Goal: Check status: Check status

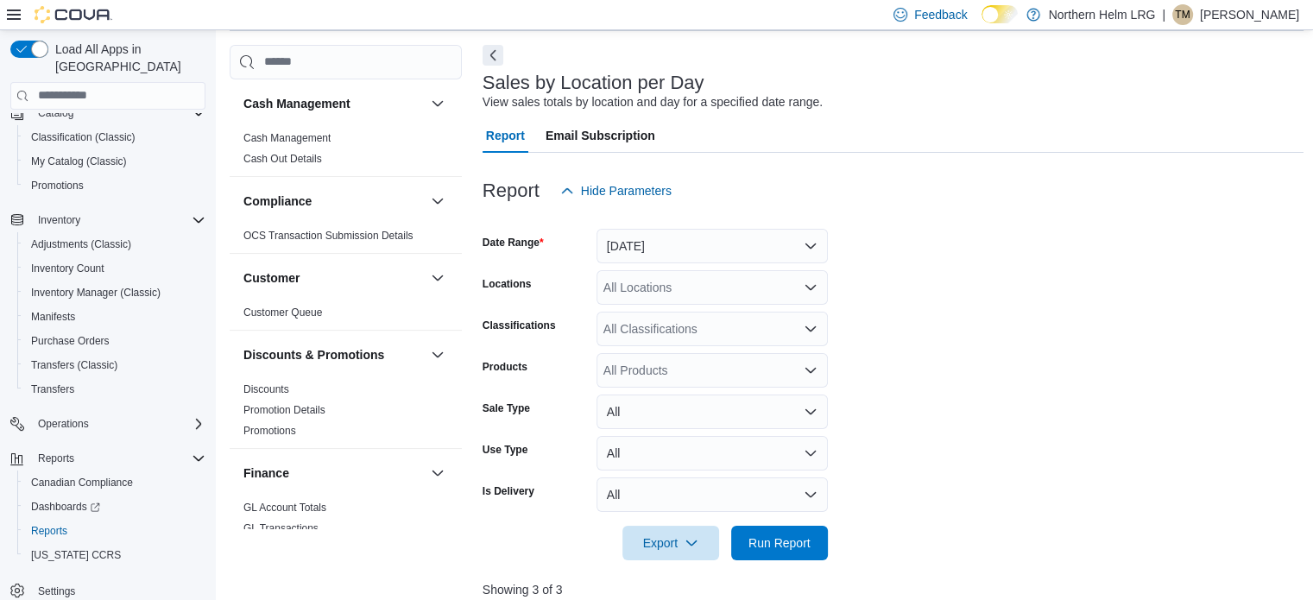
scroll to position [40, 0]
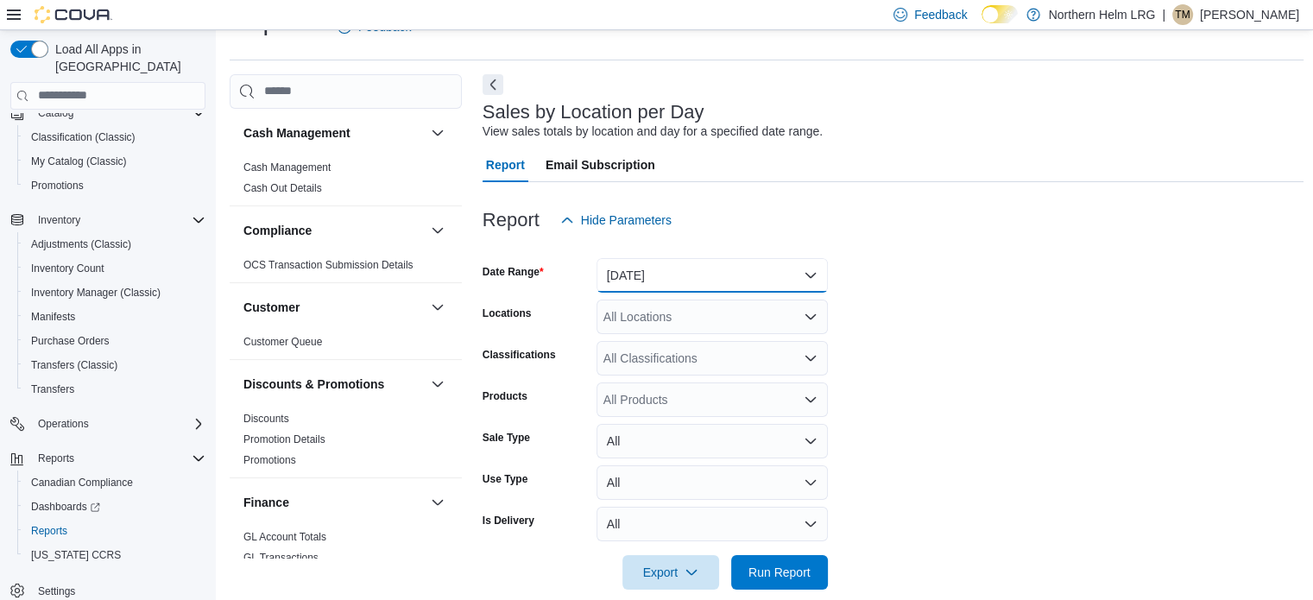
click at [715, 281] on button "[DATE]" at bounding box center [712, 275] width 231 height 35
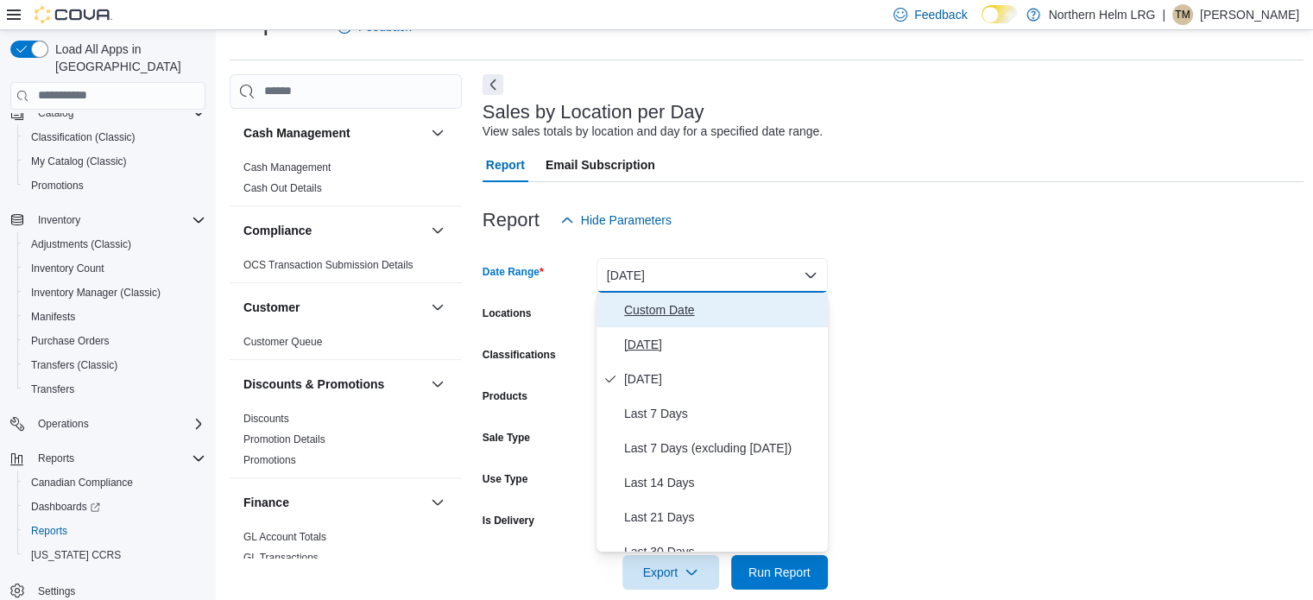
click at [683, 326] on div "Custom Date [DATE] [DATE] Last 7 Days Last 7 Days (excluding [DATE]) Last 14 Da…" at bounding box center [712, 422] width 231 height 259
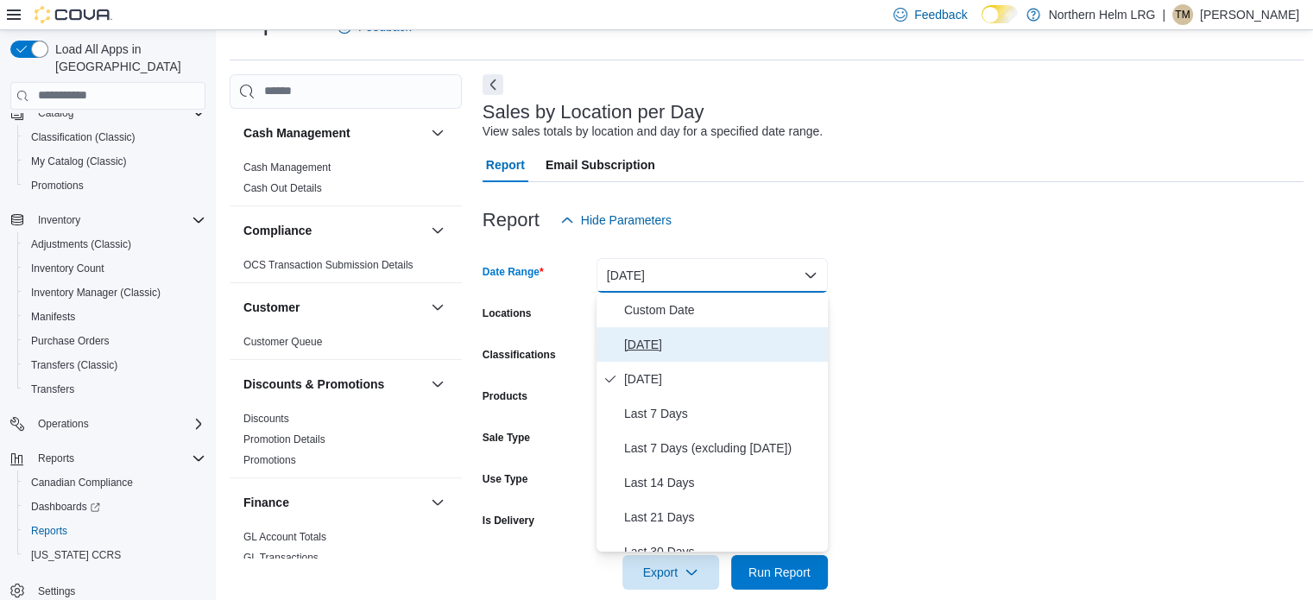
click at [670, 337] on span "[DATE]" at bounding box center [722, 344] width 197 height 21
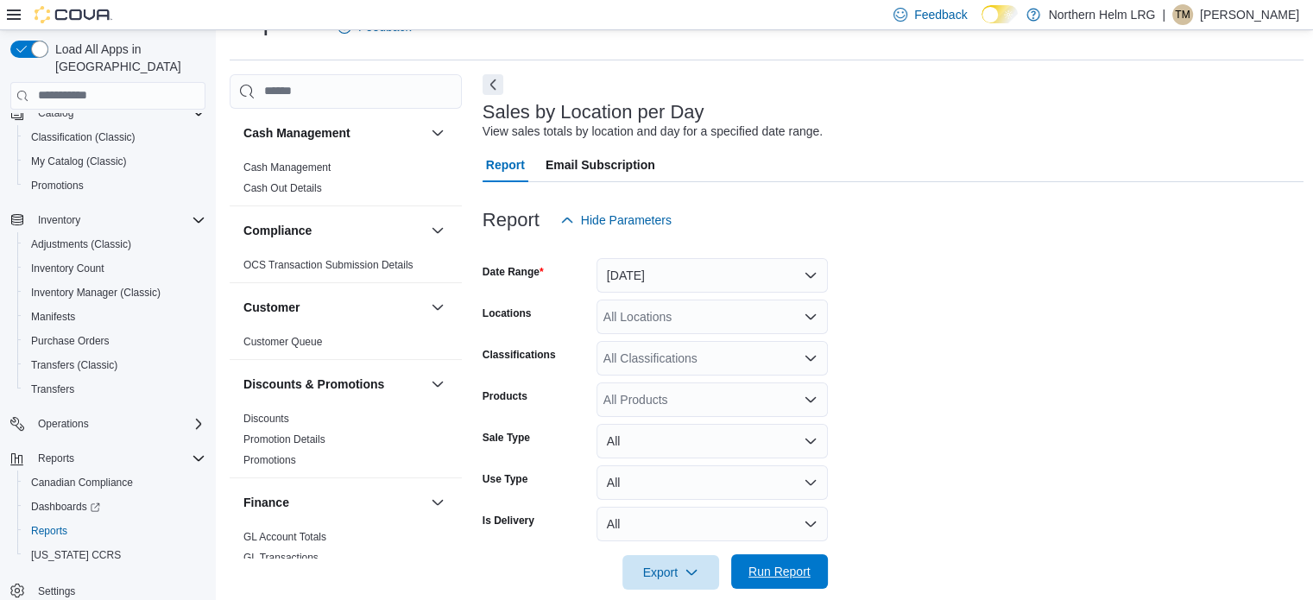
click at [756, 568] on span "Run Report" at bounding box center [780, 571] width 62 height 17
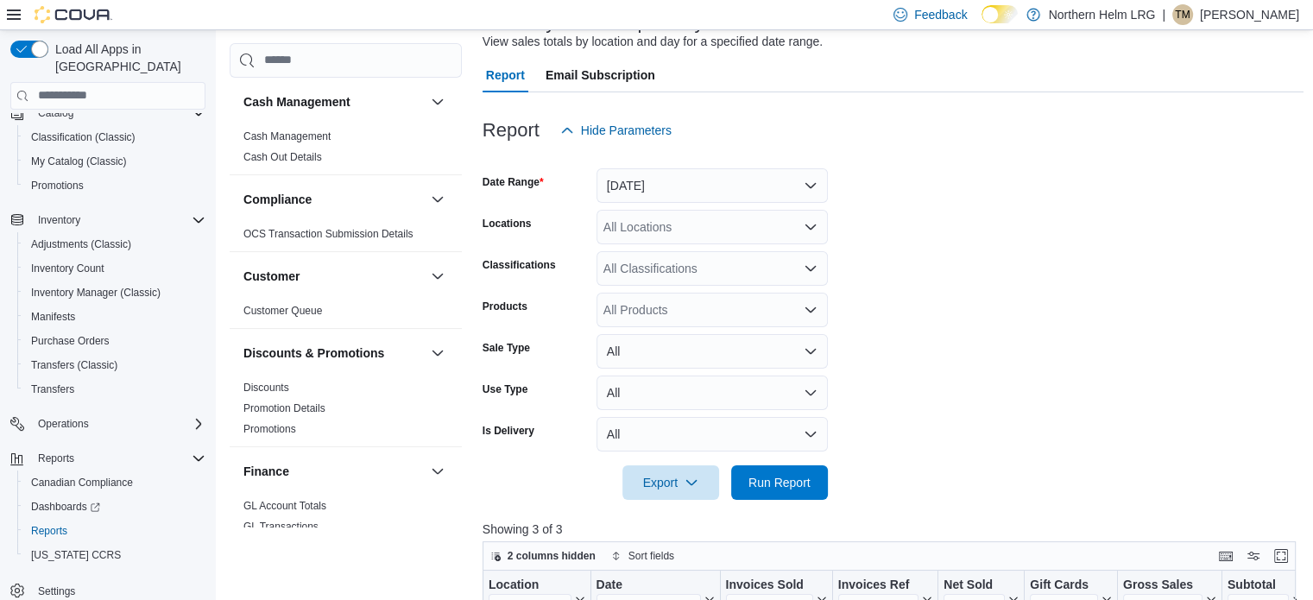
scroll to position [126, 0]
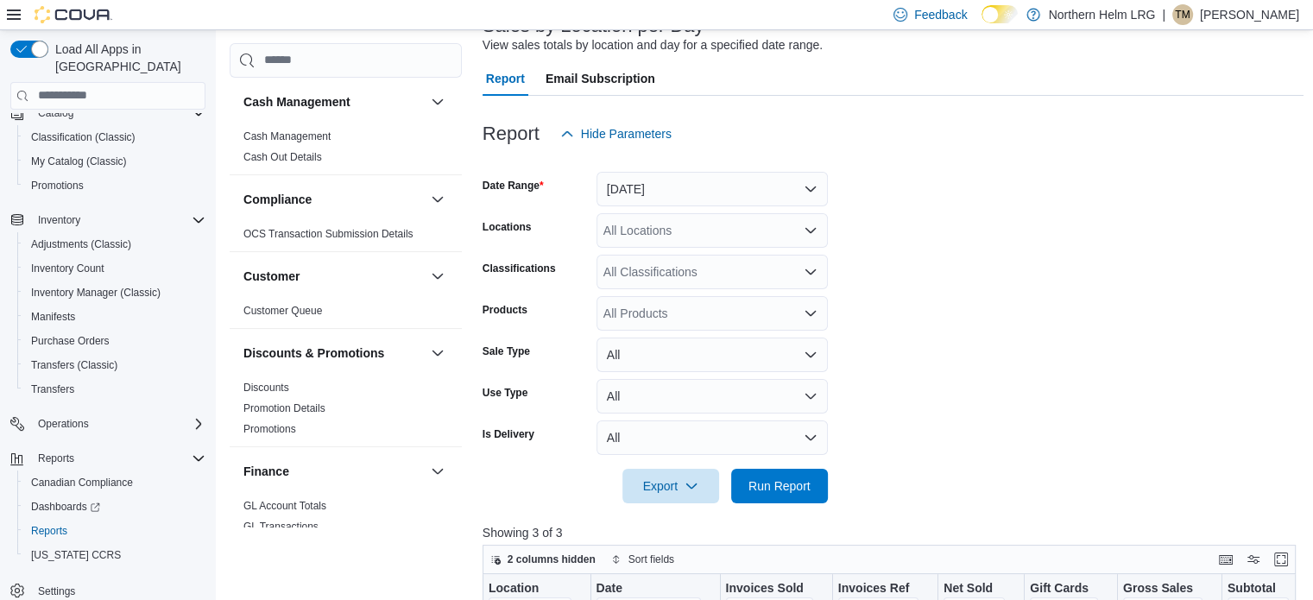
click at [644, 206] on form "Date Range [DATE] Locations All Locations Classifications All Classifications P…" at bounding box center [894, 327] width 822 height 352
click at [647, 198] on button "[DATE]" at bounding box center [712, 189] width 231 height 35
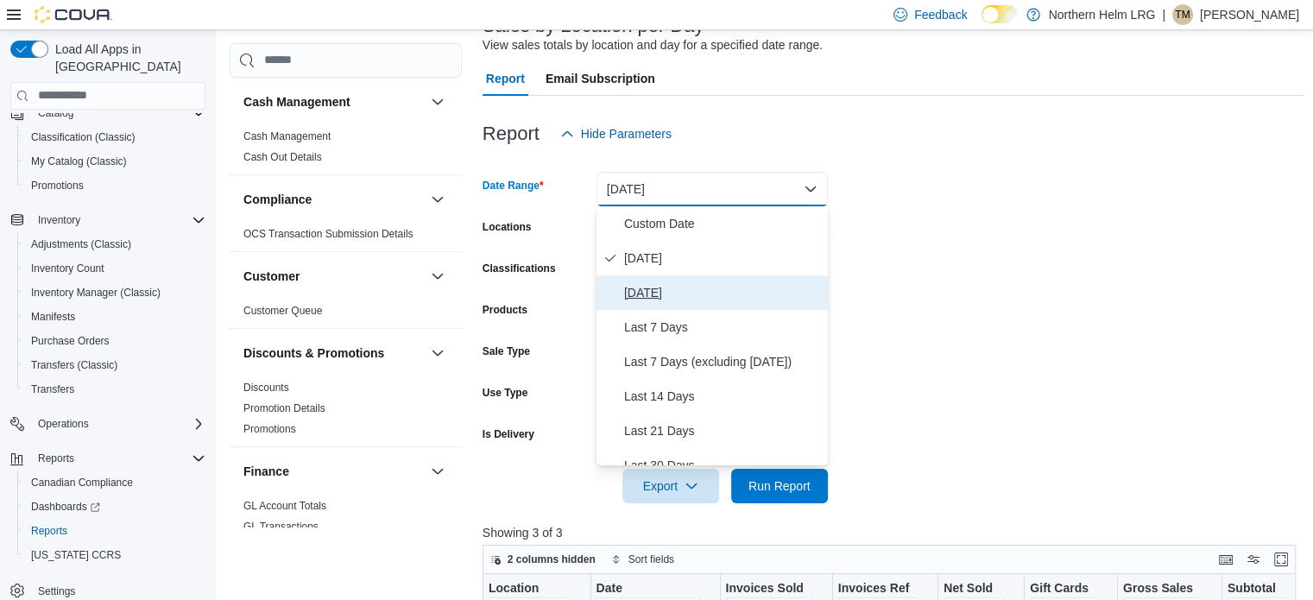
click at [636, 283] on span "[DATE]" at bounding box center [722, 292] width 197 height 21
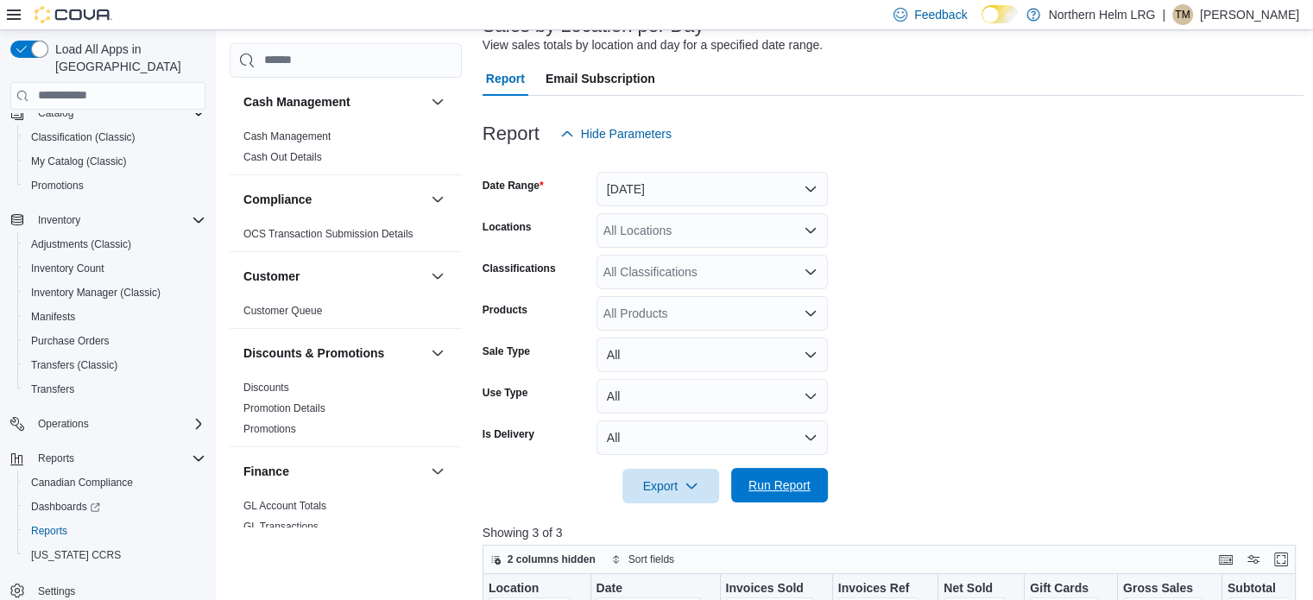
click at [821, 490] on button "Run Report" at bounding box center [779, 485] width 97 height 35
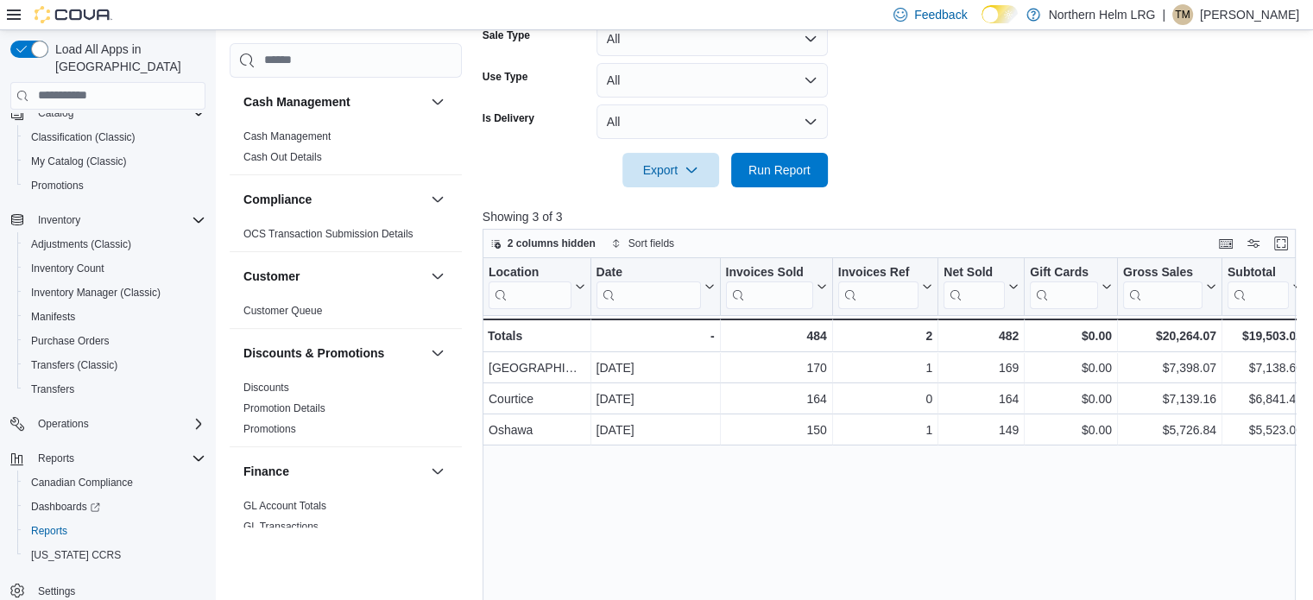
scroll to position [471, 0]
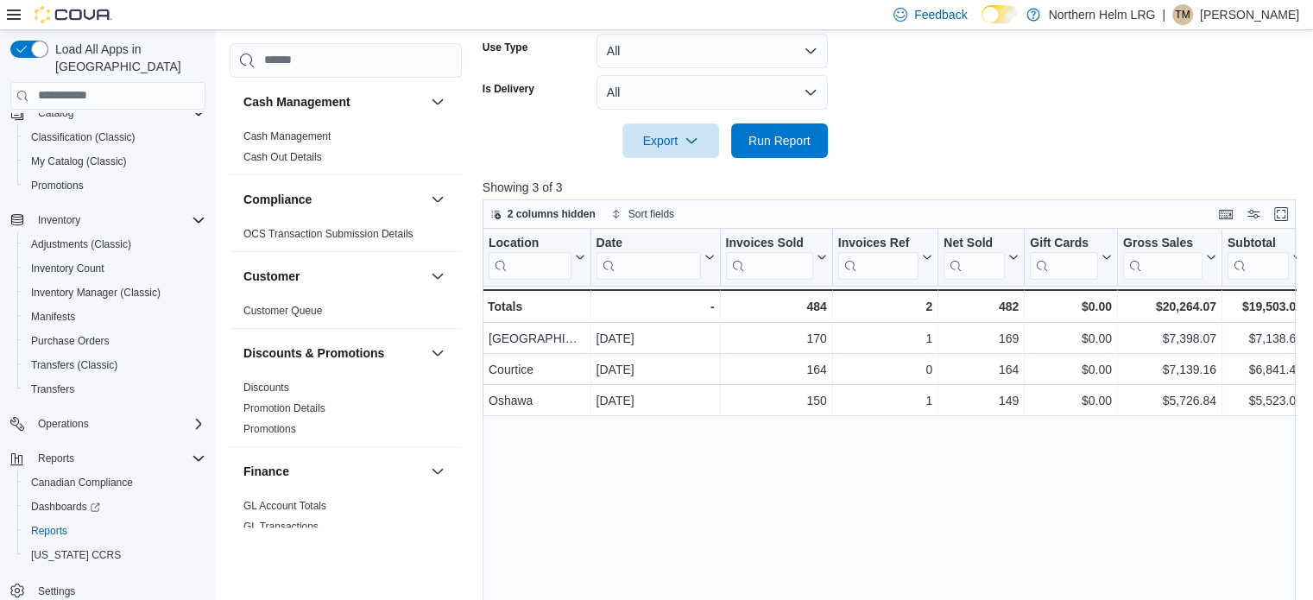
click at [579, 571] on div "Location Click to view column header actions Date Click to view column header a…" at bounding box center [894, 455] width 822 height 452
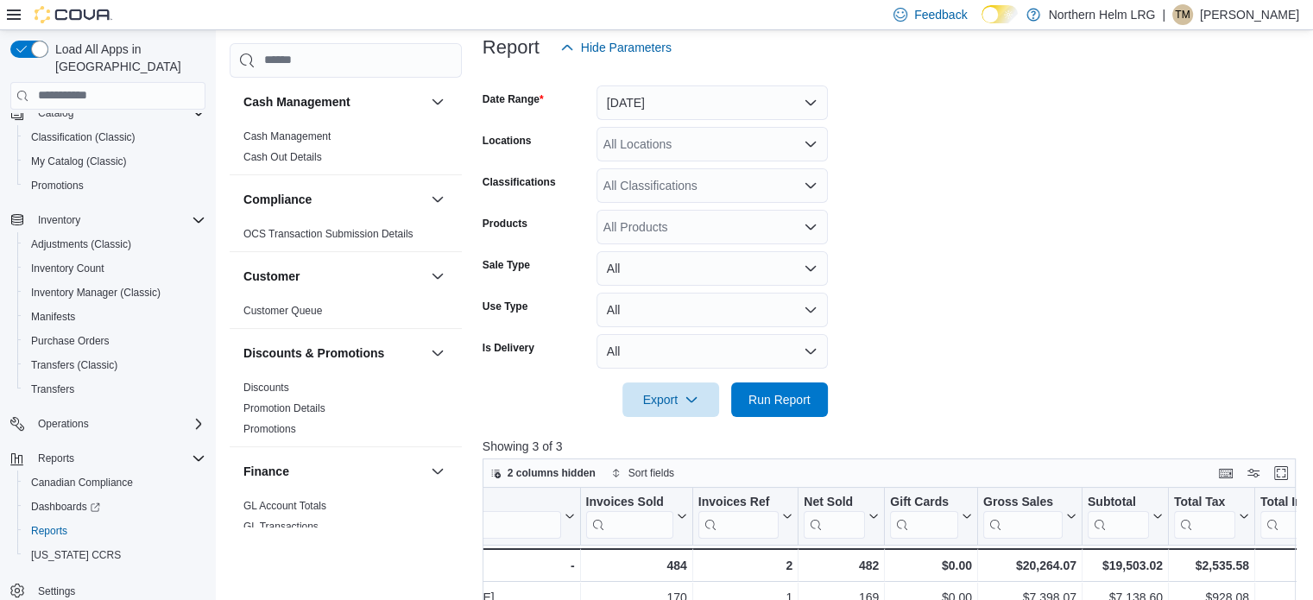
scroll to position [126, 0]
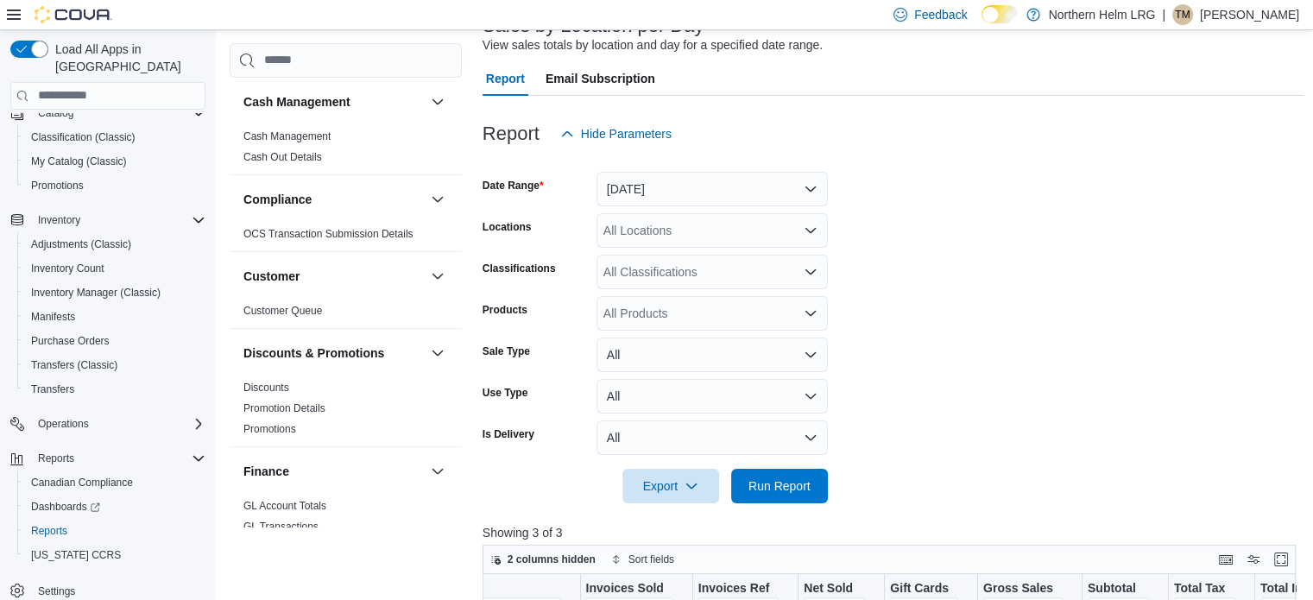
click at [665, 113] on div at bounding box center [894, 106] width 822 height 21
click at [642, 181] on button "[DATE]" at bounding box center [712, 189] width 231 height 35
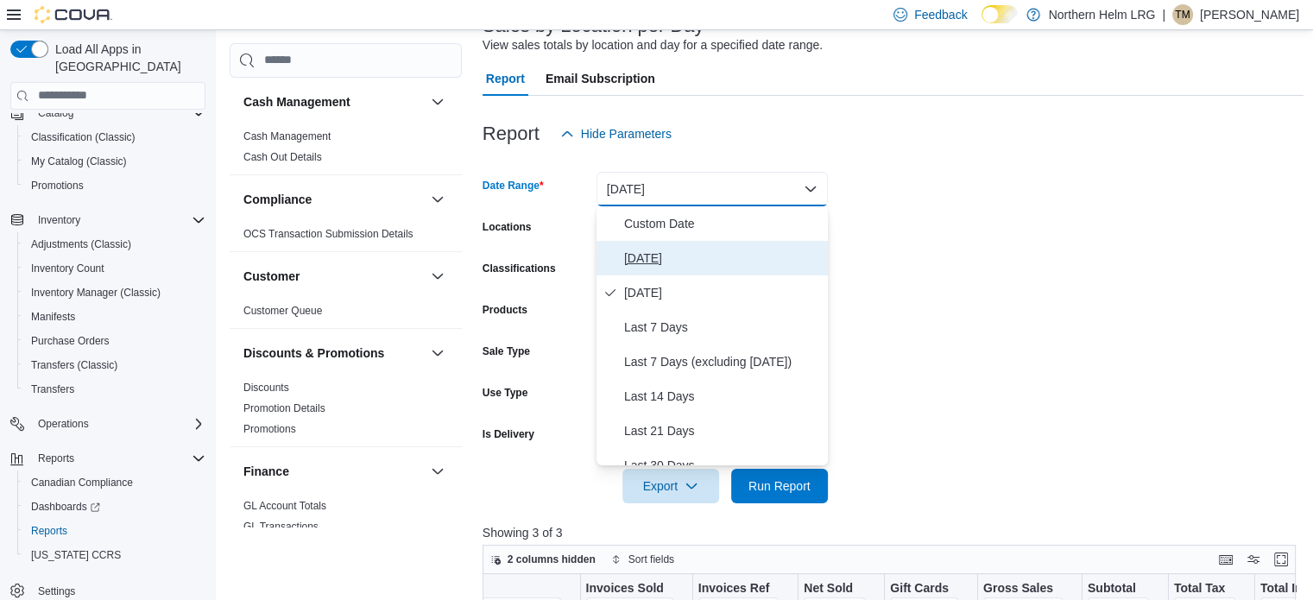
click at [660, 250] on span "[DATE]" at bounding box center [722, 258] width 197 height 21
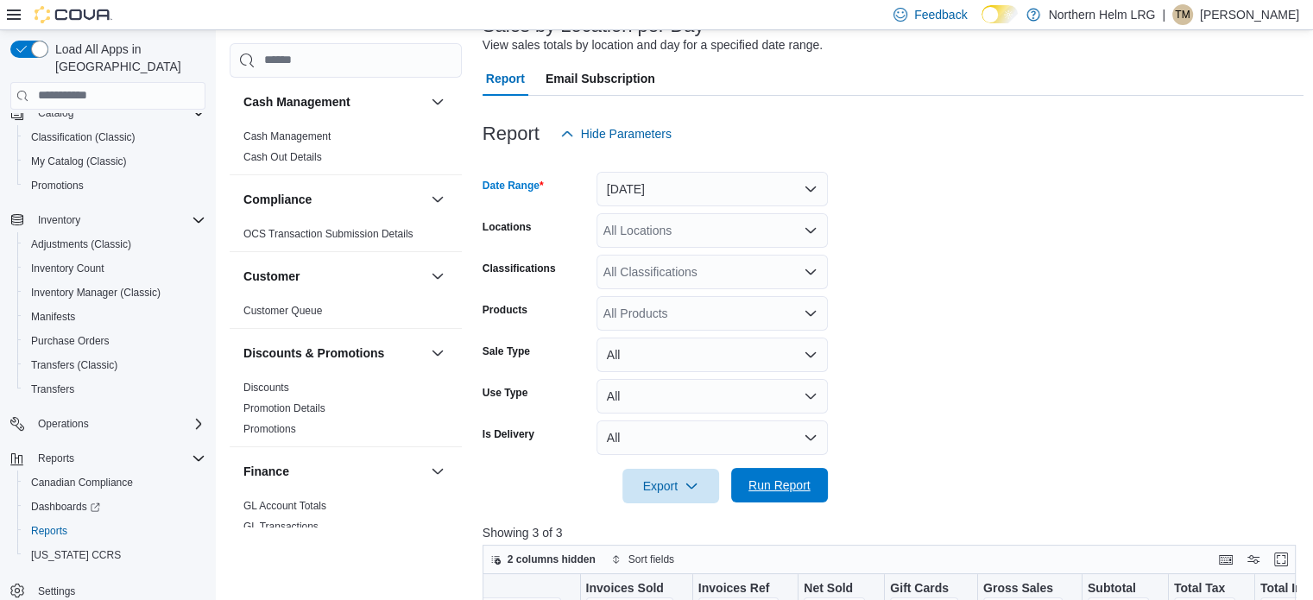
click at [787, 479] on span "Run Report" at bounding box center [780, 485] width 62 height 17
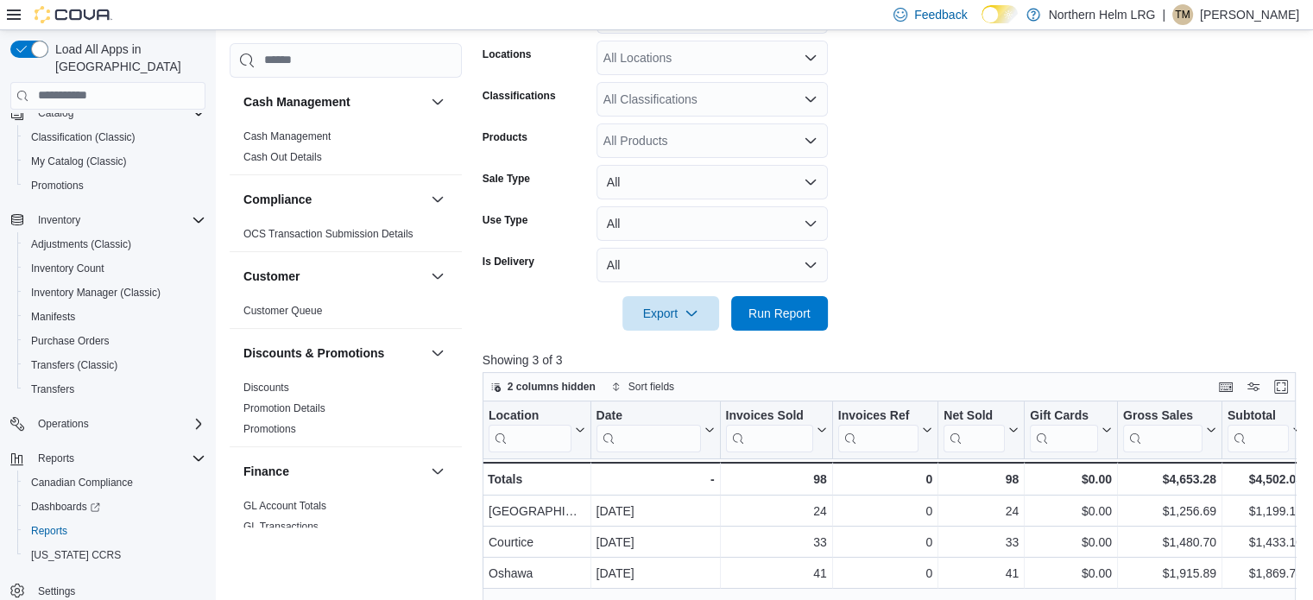
scroll to position [385, 0]
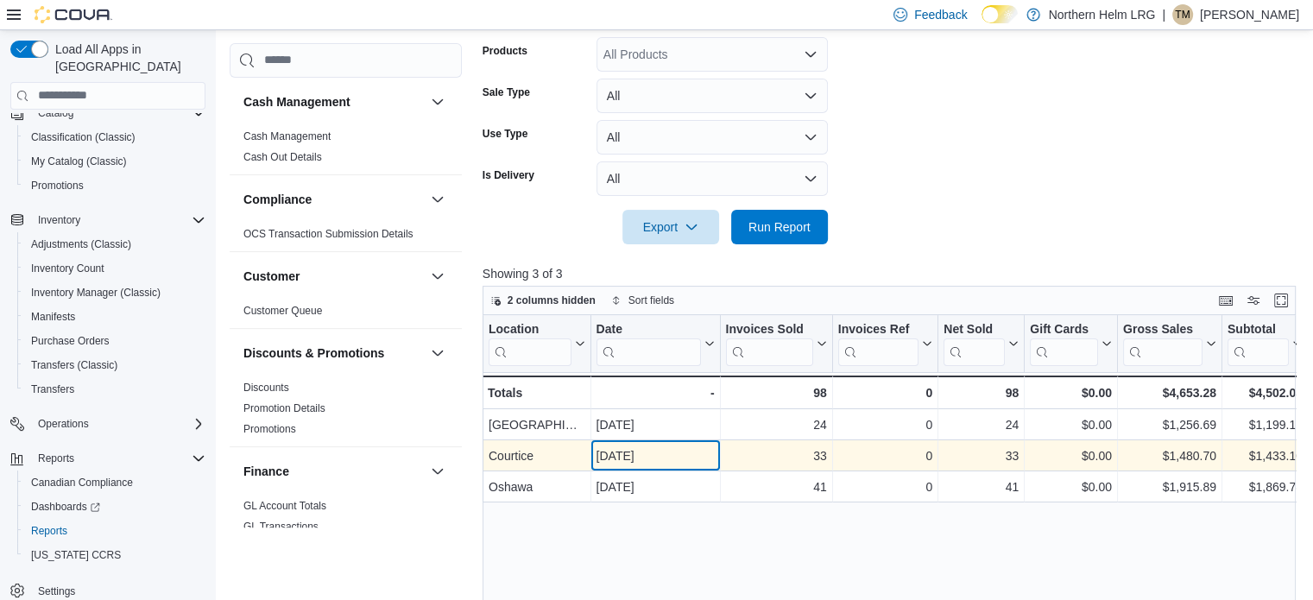
click at [690, 465] on div "[DATE]" at bounding box center [655, 456] width 118 height 21
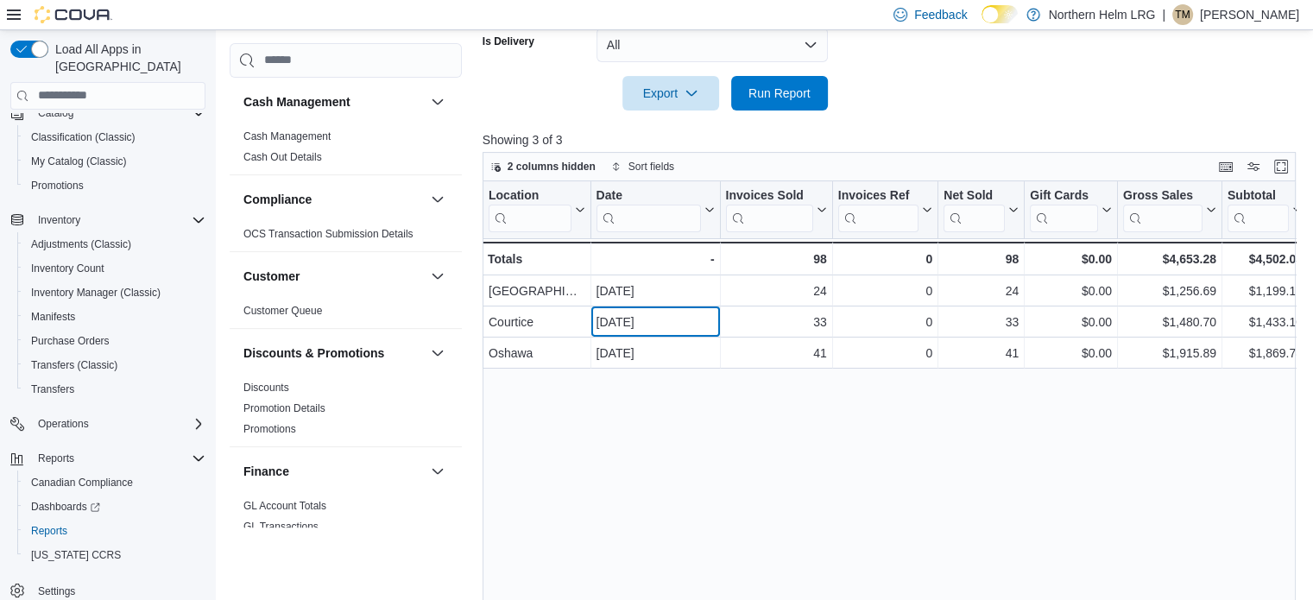
scroll to position [558, 0]
